Goal: Transaction & Acquisition: Purchase product/service

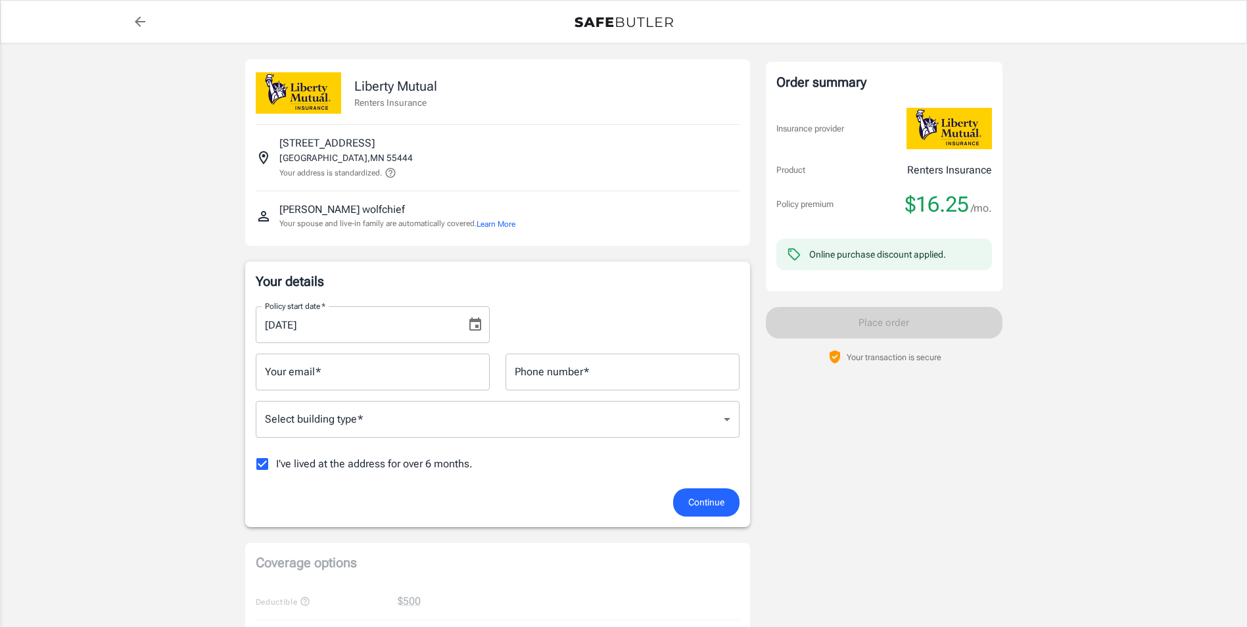
click at [471, 329] on icon "Choose date, selected date is Sep 29, 2025" at bounding box center [475, 325] width 16 height 16
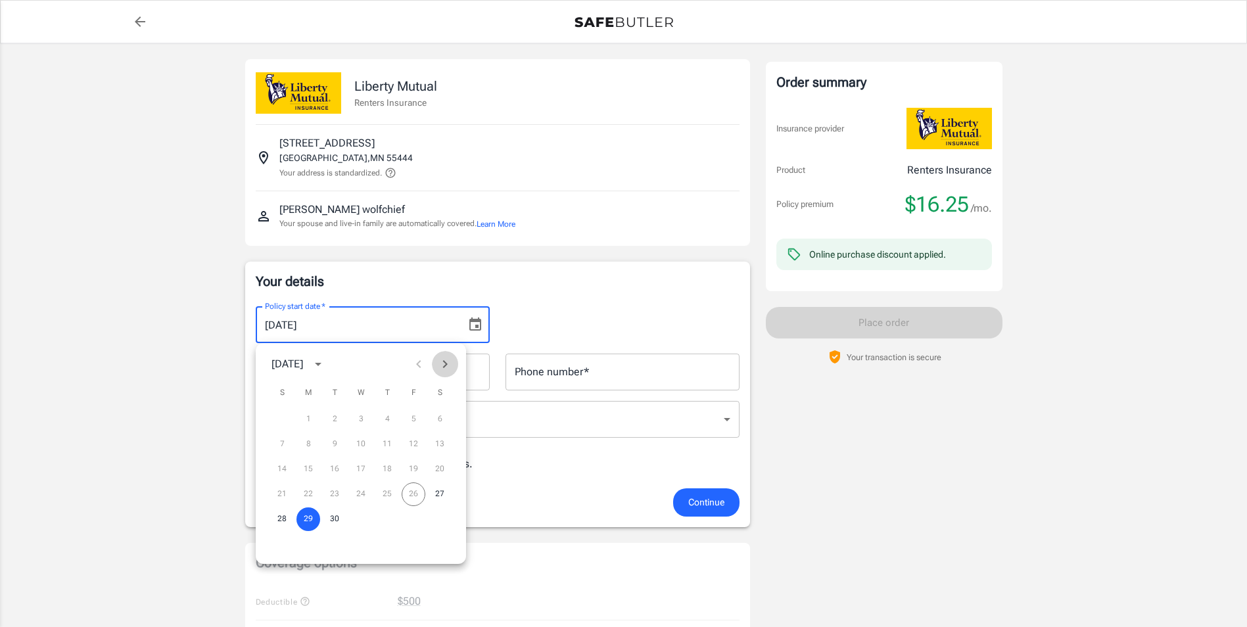
click at [452, 362] on icon "Next month" at bounding box center [445, 364] width 16 height 16
click at [421, 445] on button "10" at bounding box center [414, 445] width 24 height 24
type input "[DATE]"
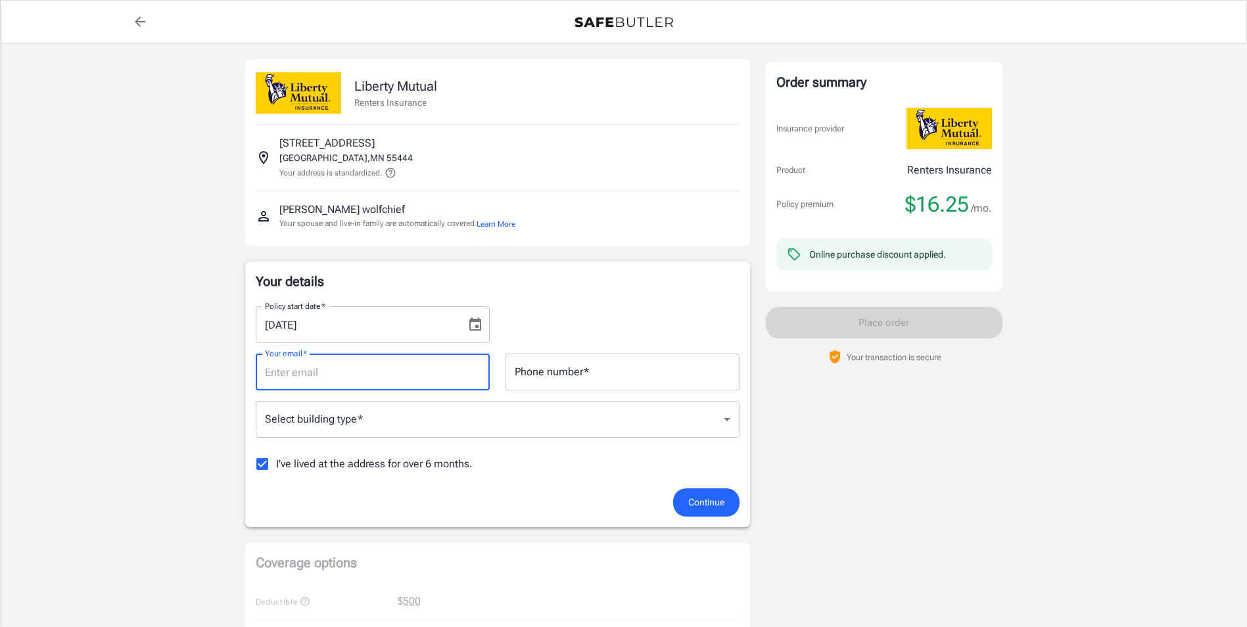
click at [421, 379] on input "Your email   *" at bounding box center [373, 372] width 234 height 37
type input "[EMAIL_ADDRESS][DOMAIN_NAME]"
type input "[PHONE_NUMBER]"
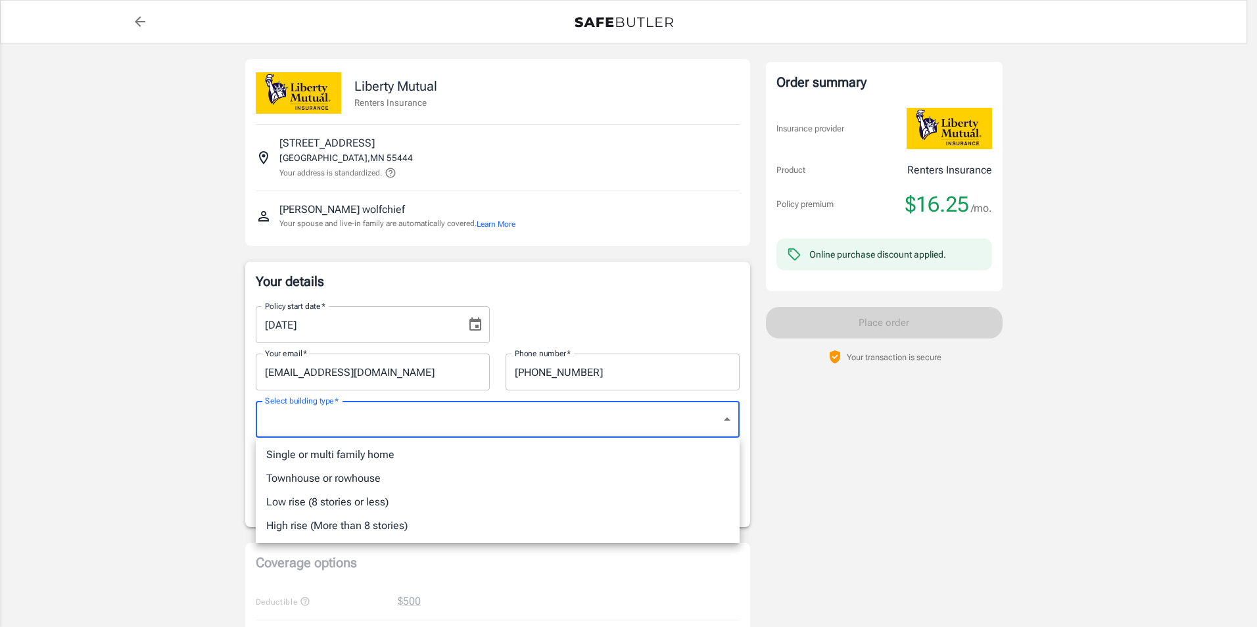
click at [368, 425] on body "Policy premium $ 16.25 /mo Liberty Mutual Renters Insurance [STREET_ADDRESS] Yo…" at bounding box center [628, 621] width 1257 height 1243
click at [626, 264] on div at bounding box center [628, 313] width 1257 height 627
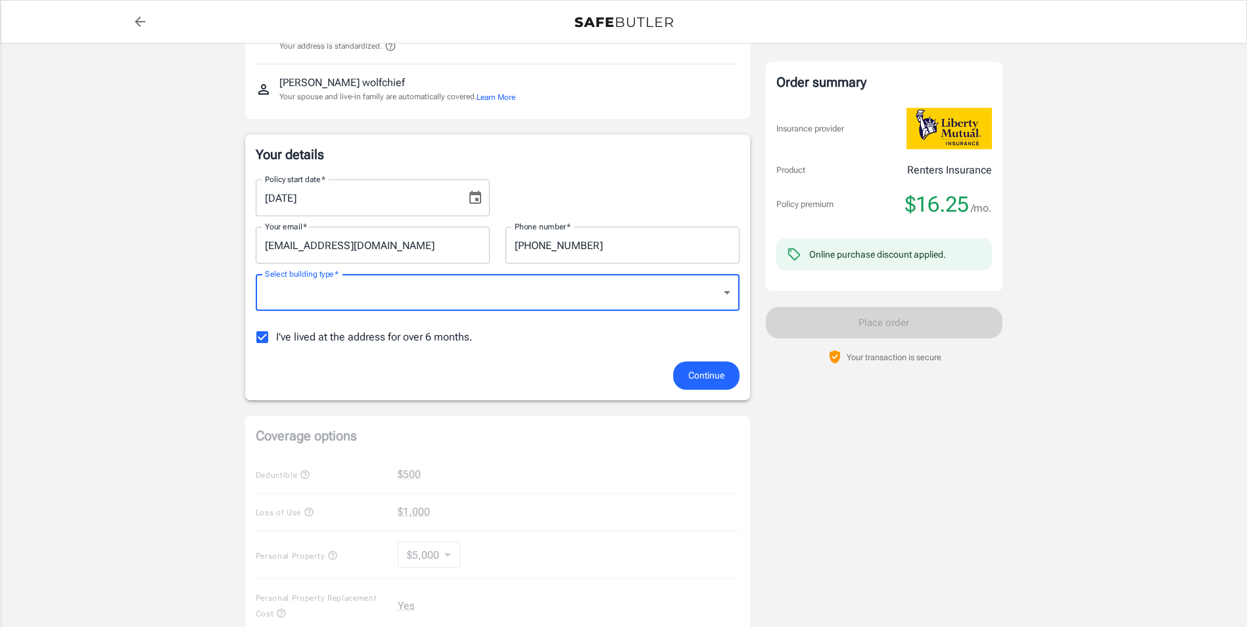
scroll to position [131, 0]
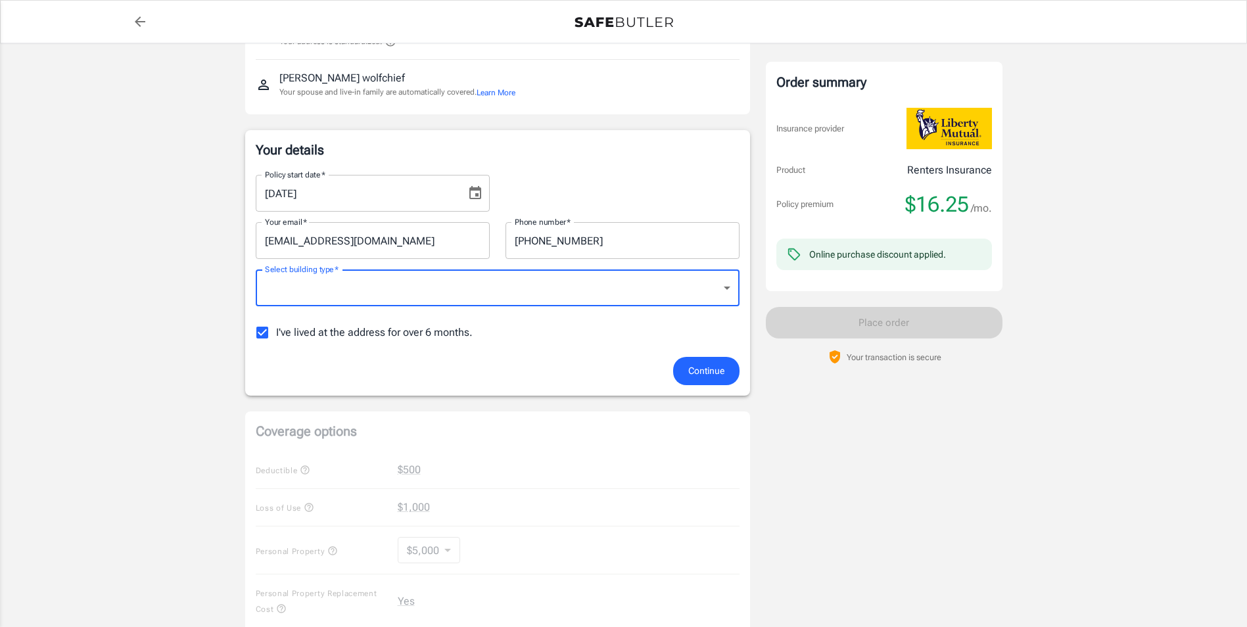
click at [400, 301] on body "Policy premium $ 16.25 /mo Liberty Mutual Renters Insurance [STREET_ADDRESS] Yo…" at bounding box center [623, 490] width 1247 height 1243
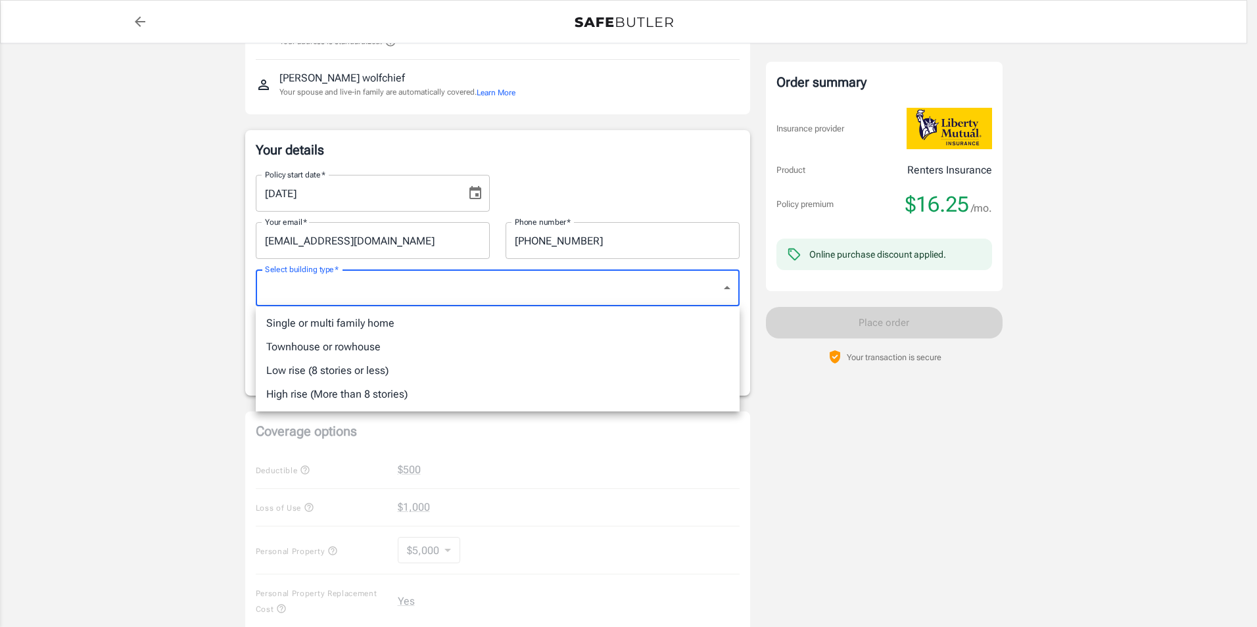
click at [382, 337] on li "Townhouse or rowhouse" at bounding box center [498, 347] width 484 height 24
type input "townhouse"
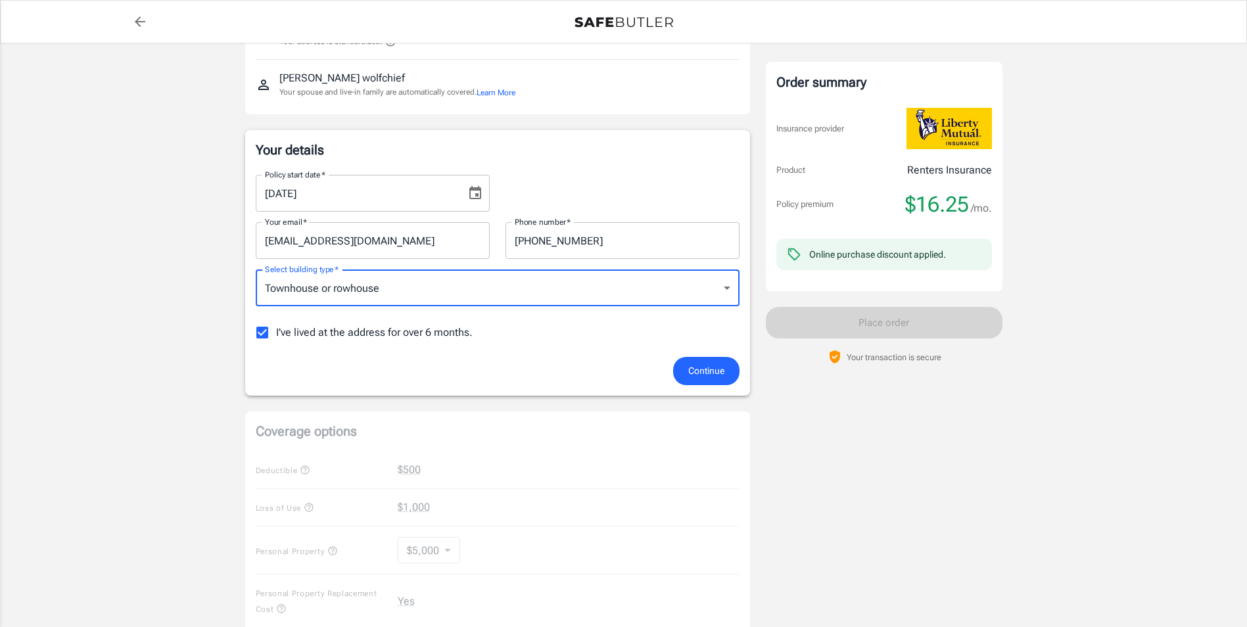
click at [262, 333] on input "I've lived at the address for over 6 months." at bounding box center [262, 333] width 28 height 28
checkbox input "false"
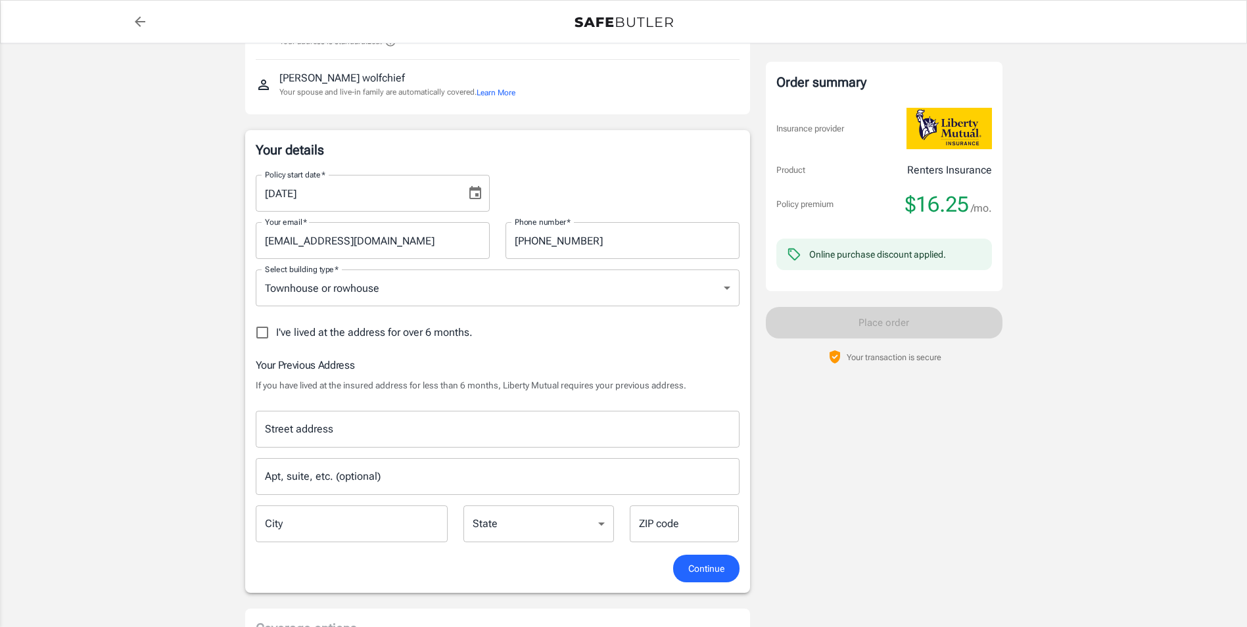
click at [409, 293] on body "Policy premium $ 16.25 /mo Liberty Mutual Renters Insurance [STREET_ADDRESS] Yo…" at bounding box center [623, 589] width 1247 height 1440
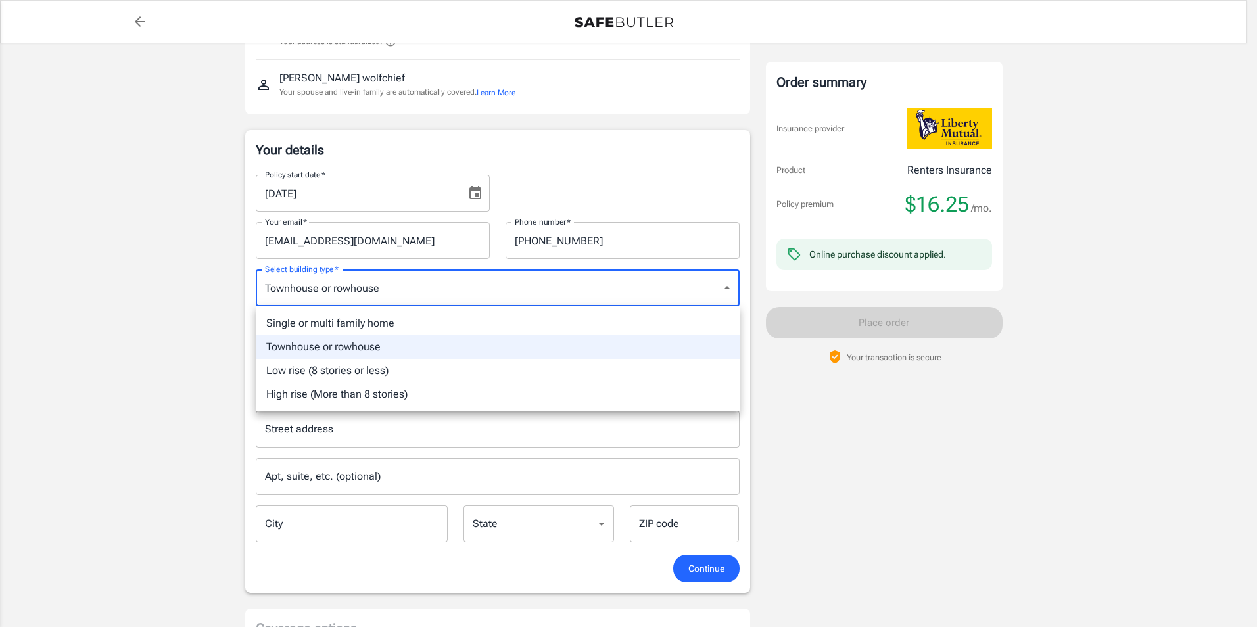
click at [579, 156] on div at bounding box center [628, 313] width 1257 height 627
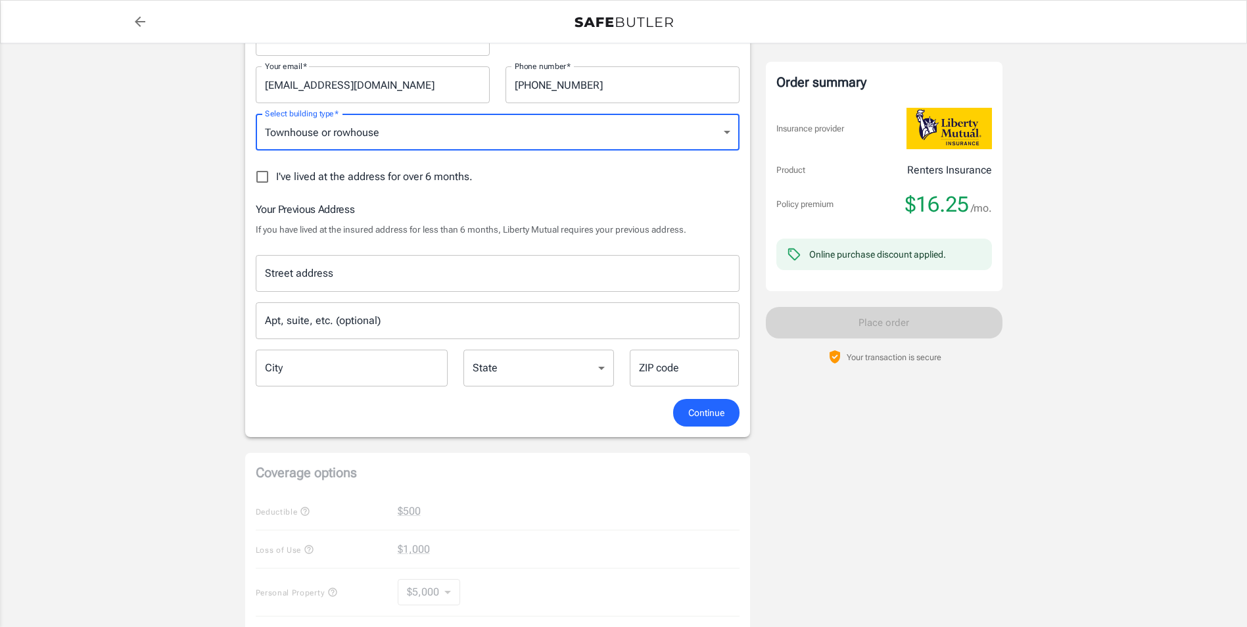
scroll to position [0, 0]
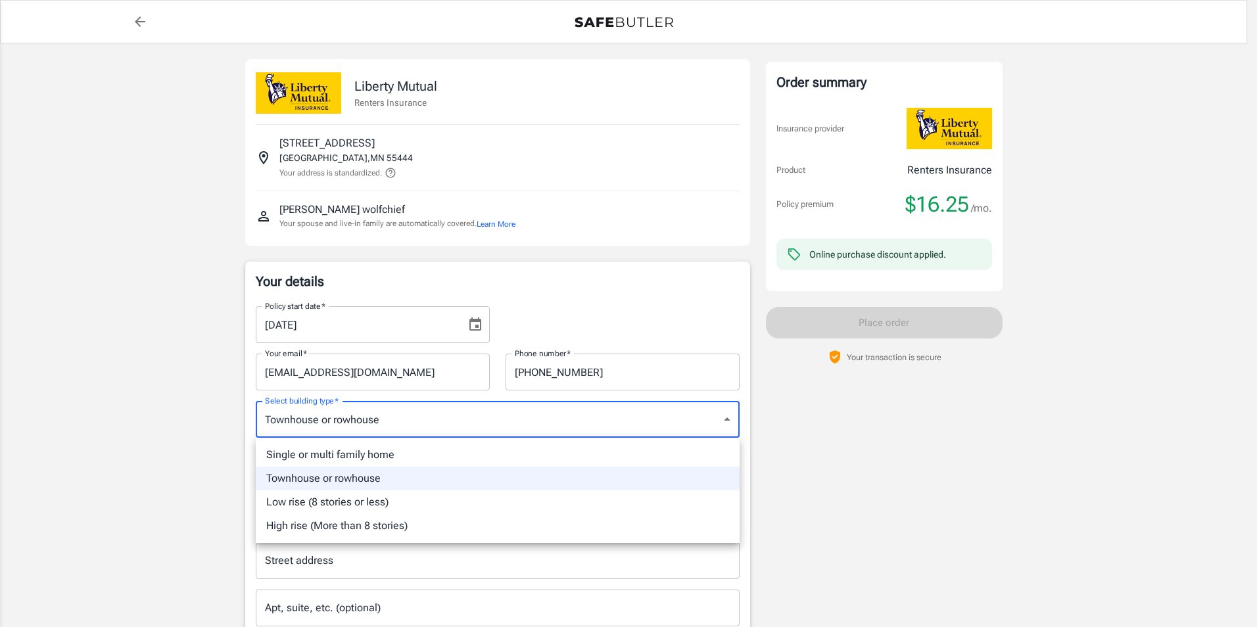
click at [334, 427] on div at bounding box center [628, 313] width 1257 height 627
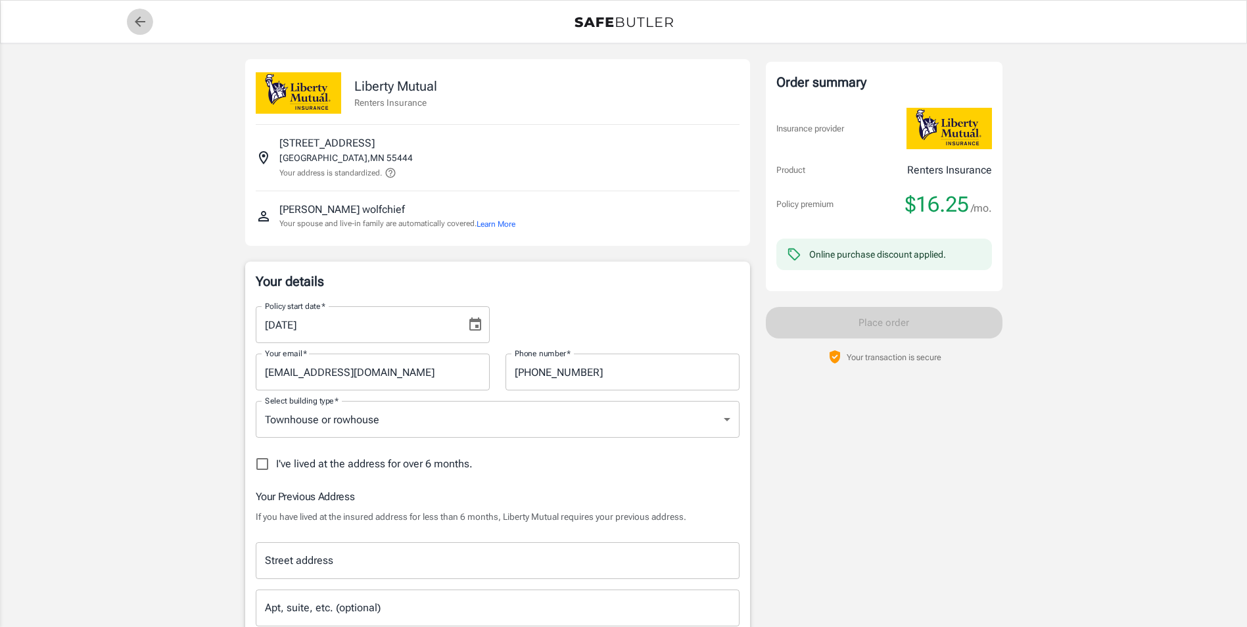
click at [135, 21] on icon "back to quotes" at bounding box center [140, 22] width 16 height 16
